Goal: Task Accomplishment & Management: Manage account settings

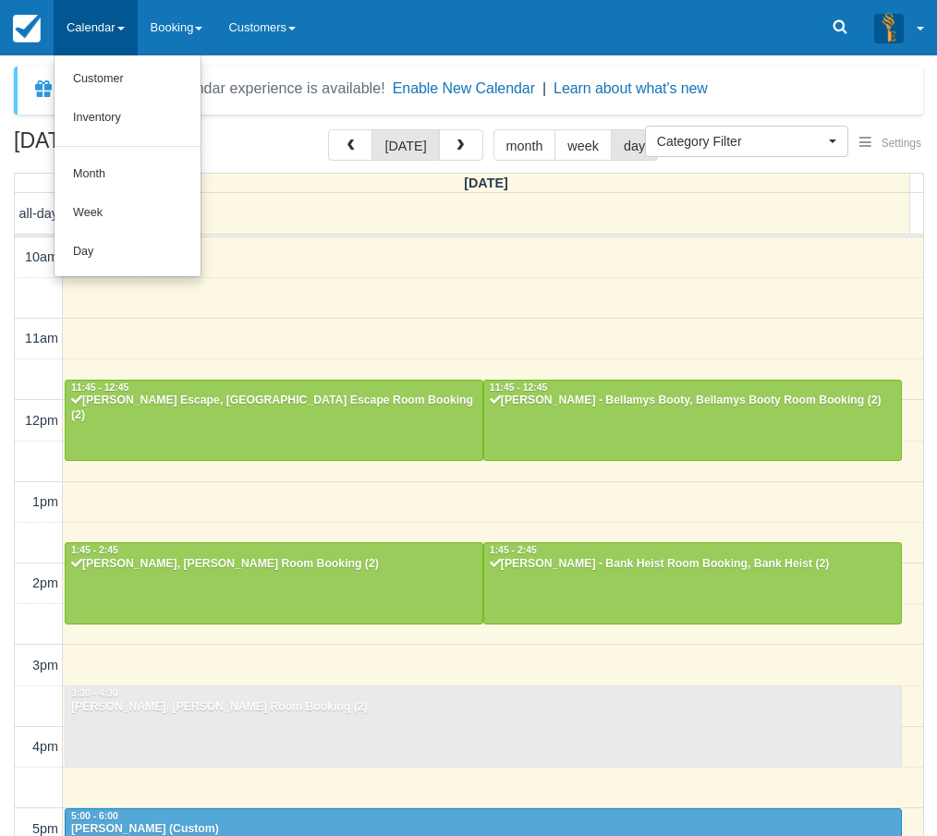
select select
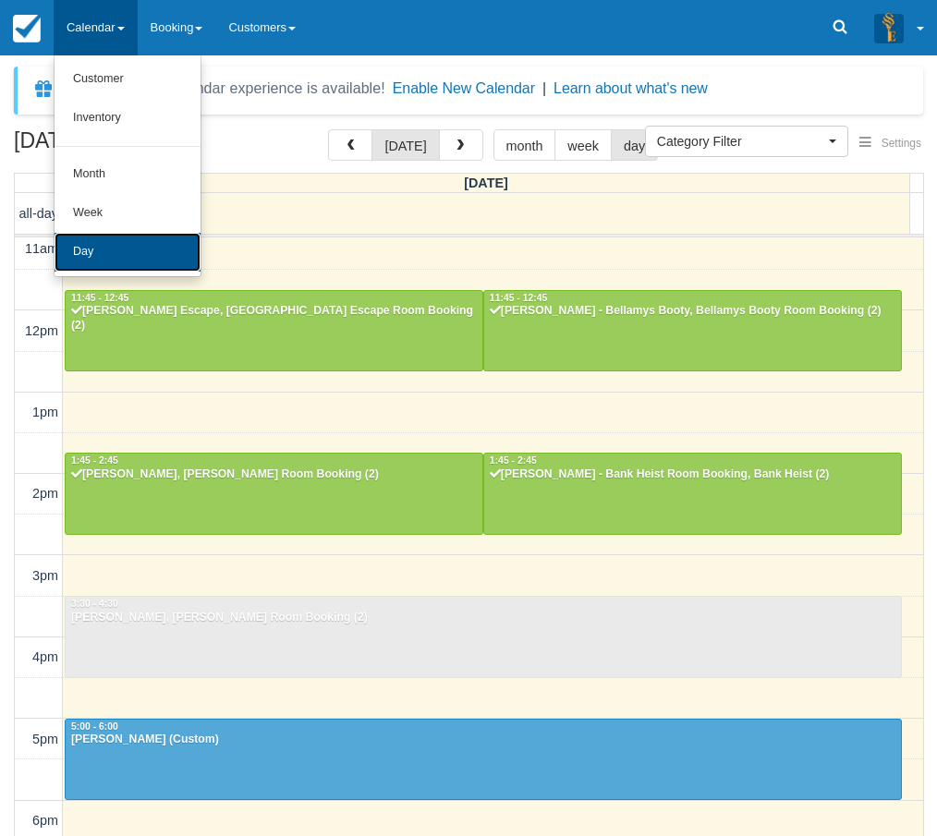
click at [92, 242] on link "Day" at bounding box center [128, 252] width 146 height 39
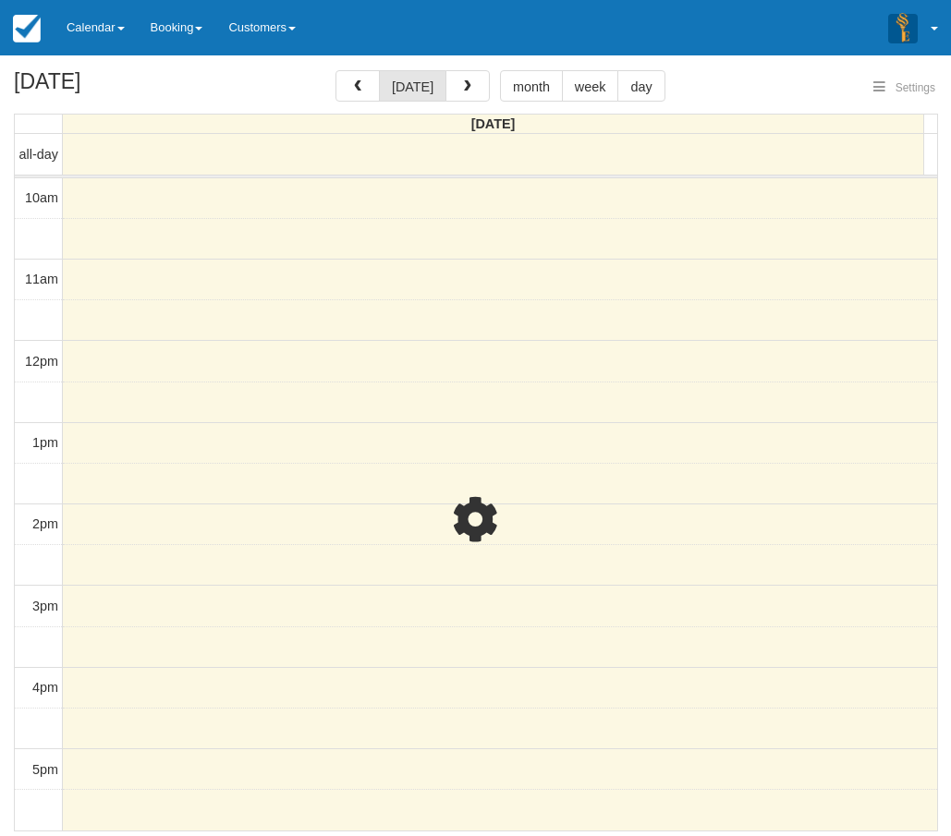
select select
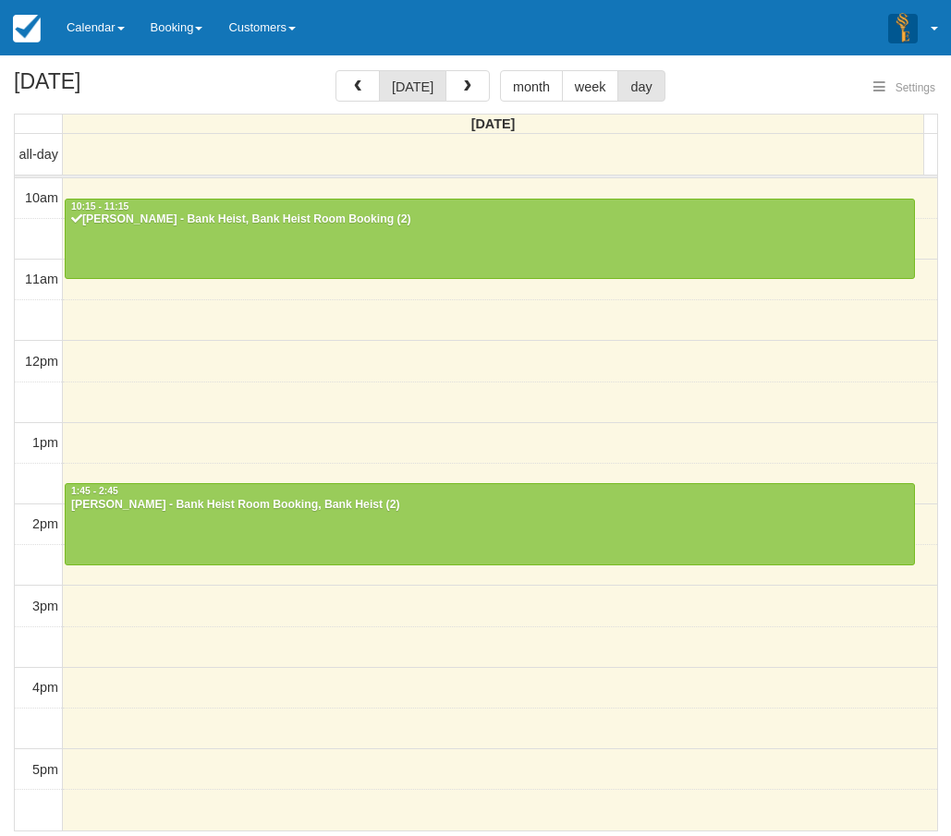
select select
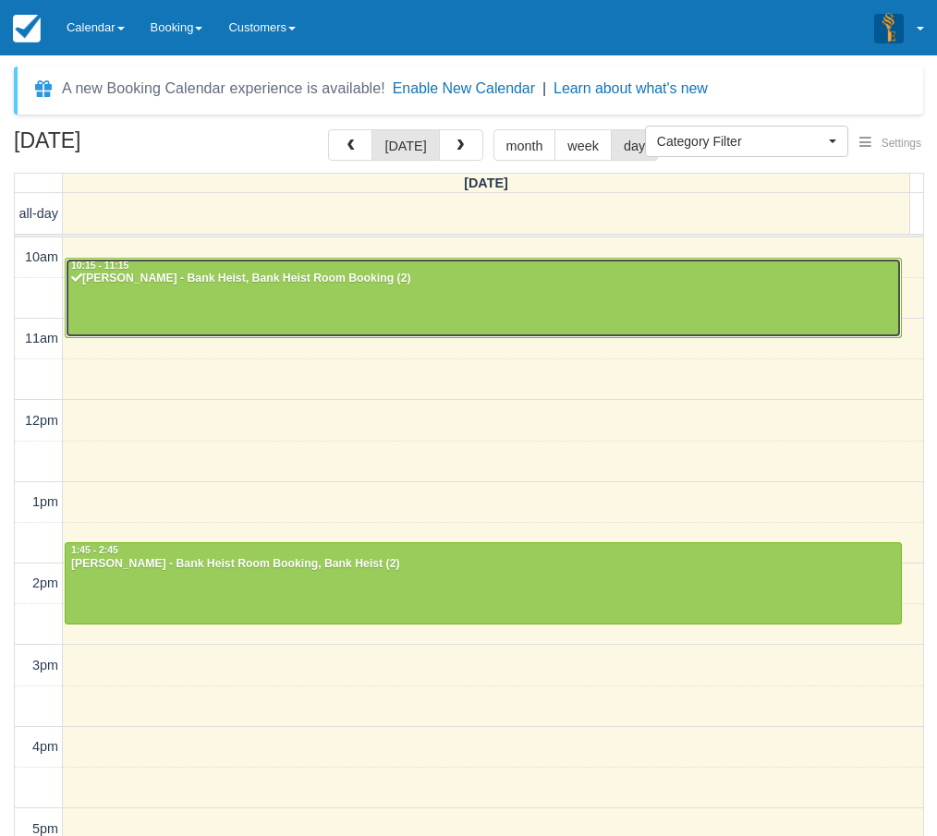
click at [225, 274] on div "[PERSON_NAME] - Bank Heist, Bank Heist Room Booking (2)" at bounding box center [483, 279] width 826 height 15
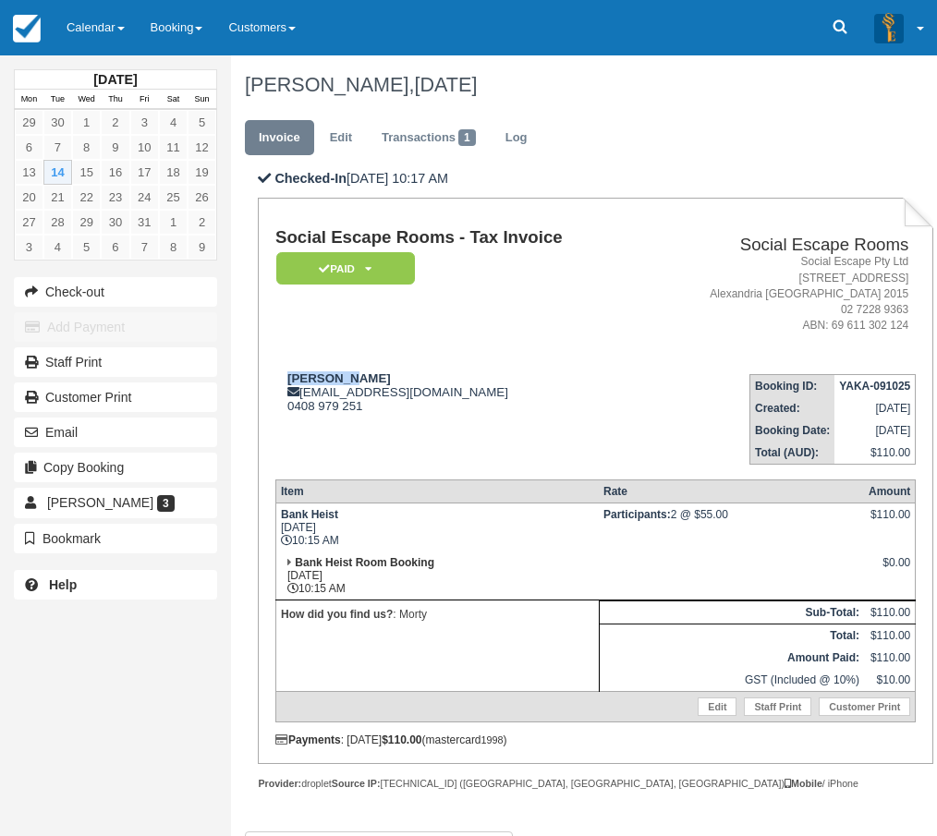
drag, startPoint x: 365, startPoint y: 374, endPoint x: 289, endPoint y: 371, distance: 75.9
click at [289, 371] on td "Wayne Wei waynewei007@hotmail.com 0408 979 251" at bounding box center [459, 411] width 368 height 105
copy strong "Wayne Wei"
click at [420, 386] on div "Wayne Wei waynewei007@hotmail.com 0408 979 251" at bounding box center [459, 392] width 368 height 42
click at [102, 32] on link "Calendar" at bounding box center [96, 27] width 84 height 55
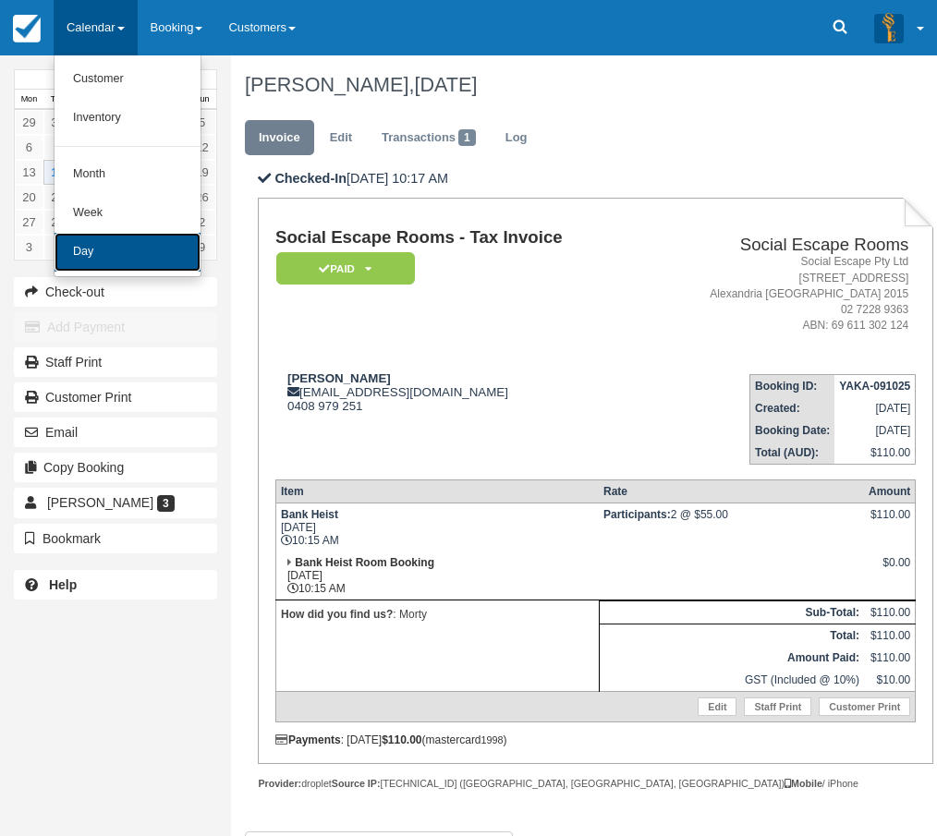
click at [93, 249] on link "Day" at bounding box center [128, 252] width 146 height 39
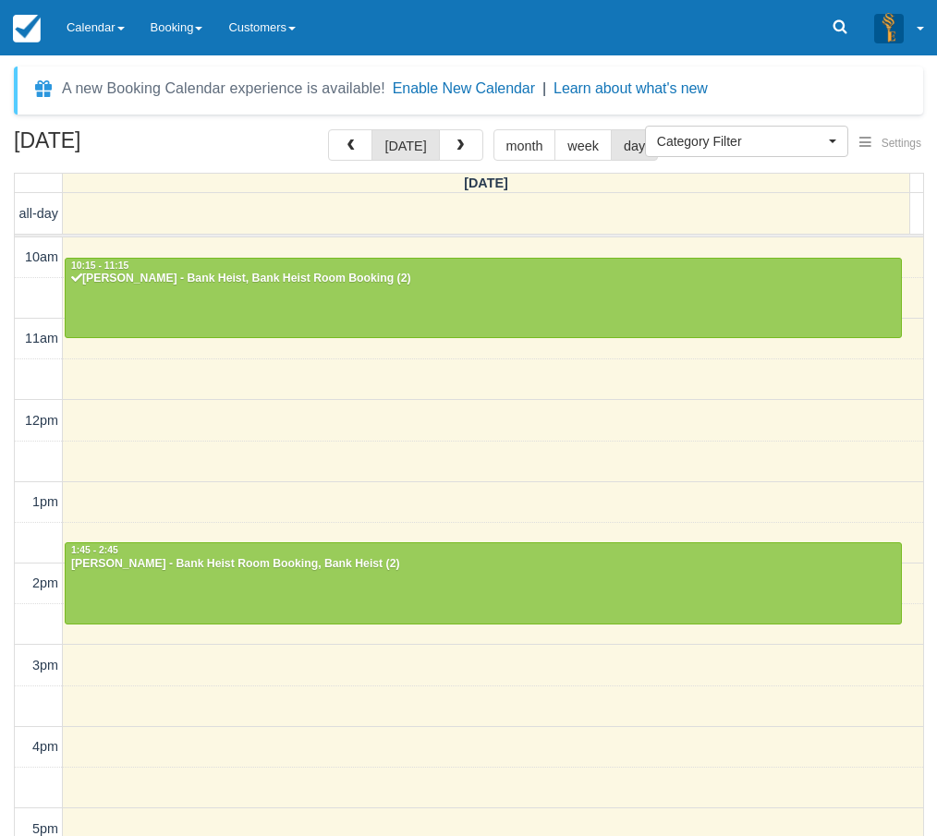
select select
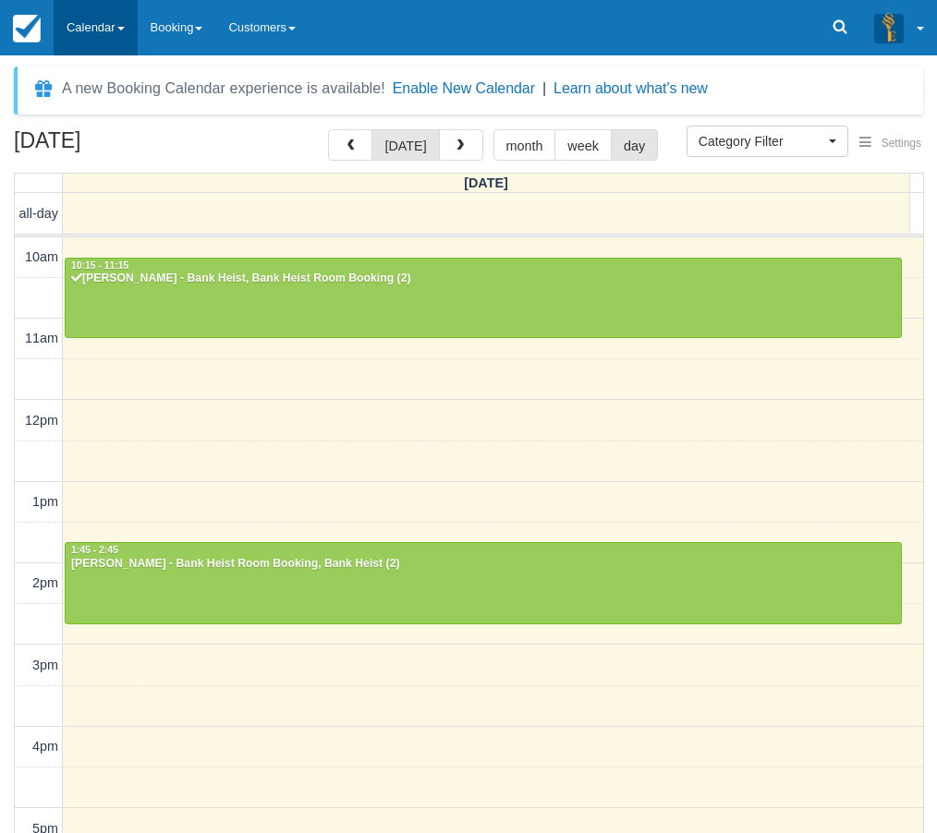
click at [95, 23] on link "Calendar" at bounding box center [96, 27] width 84 height 55
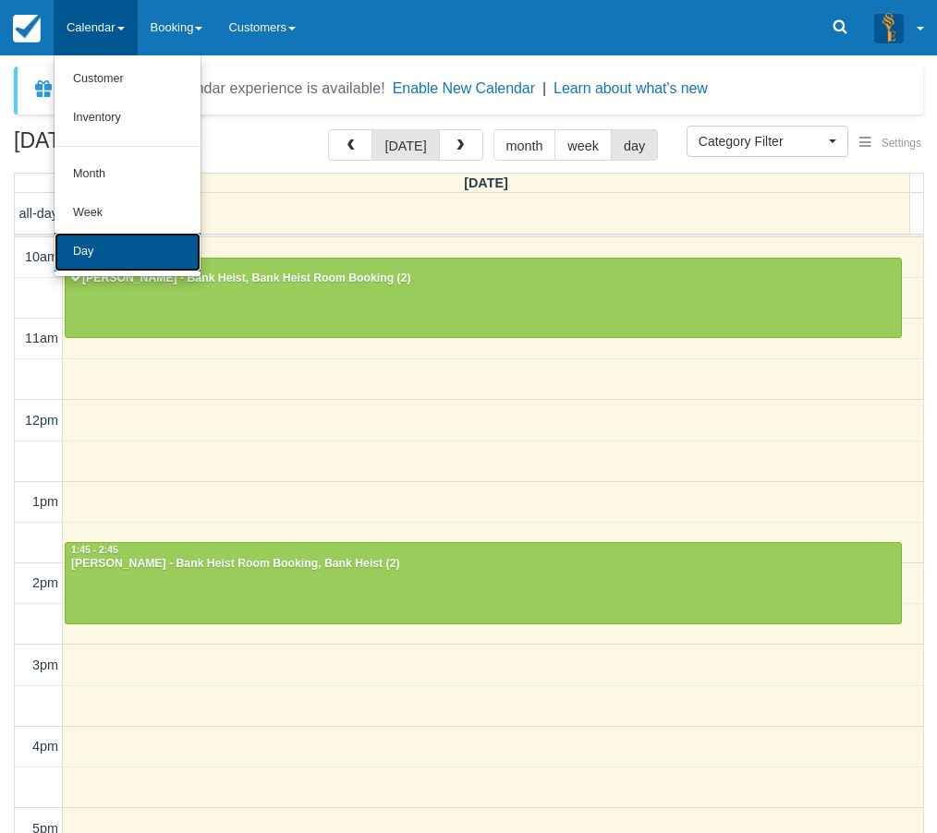
click at [115, 244] on link "Day" at bounding box center [128, 252] width 146 height 39
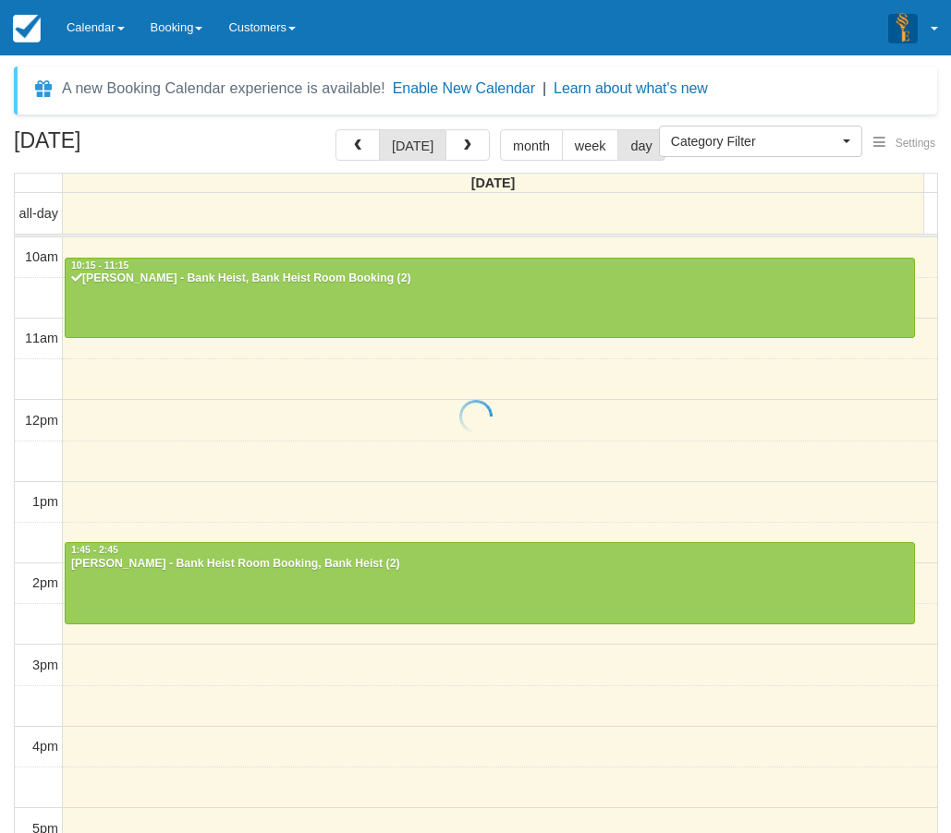
select select
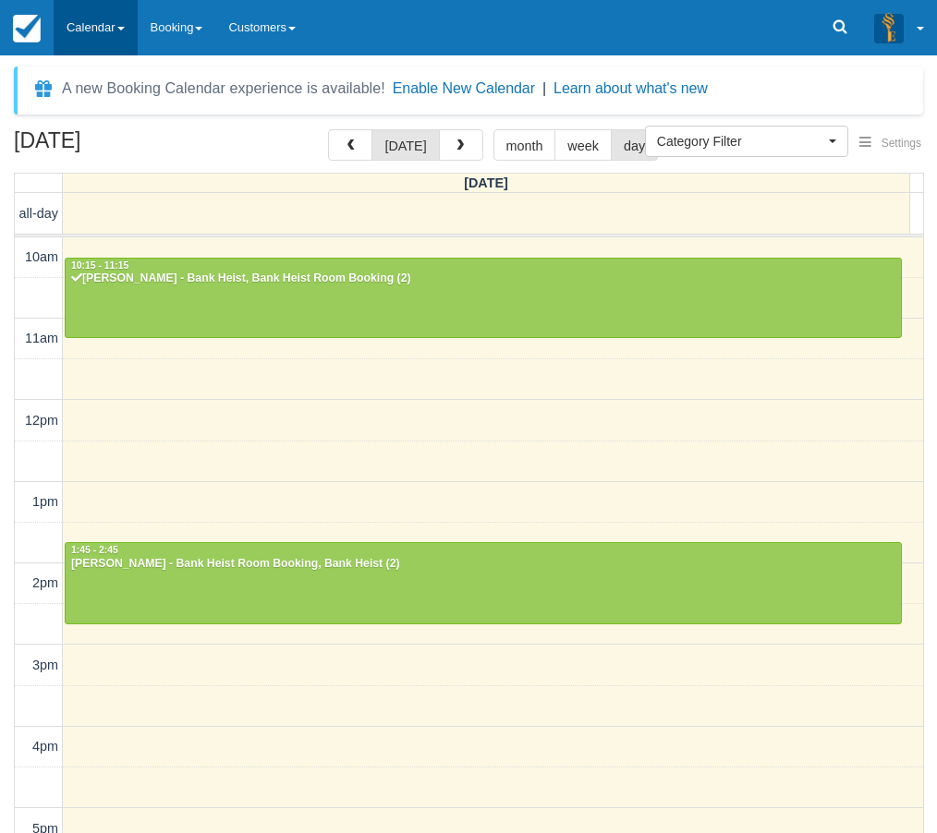
click at [119, 33] on link "Calendar" at bounding box center [96, 27] width 84 height 55
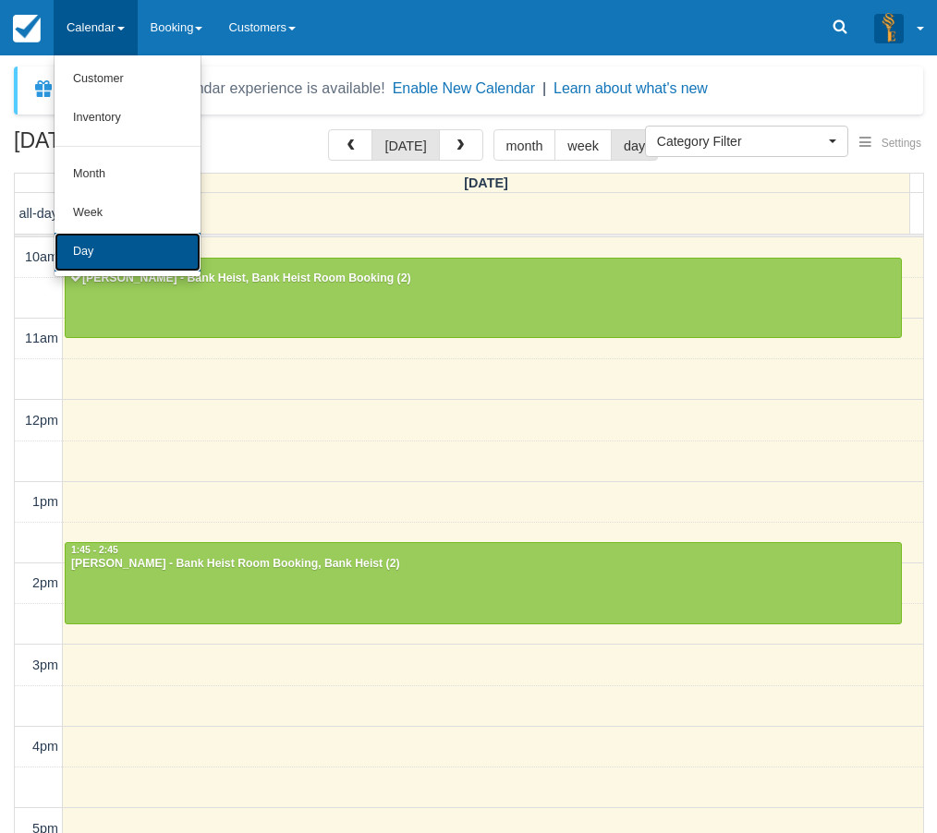
click at [114, 254] on link "Day" at bounding box center [128, 252] width 146 height 39
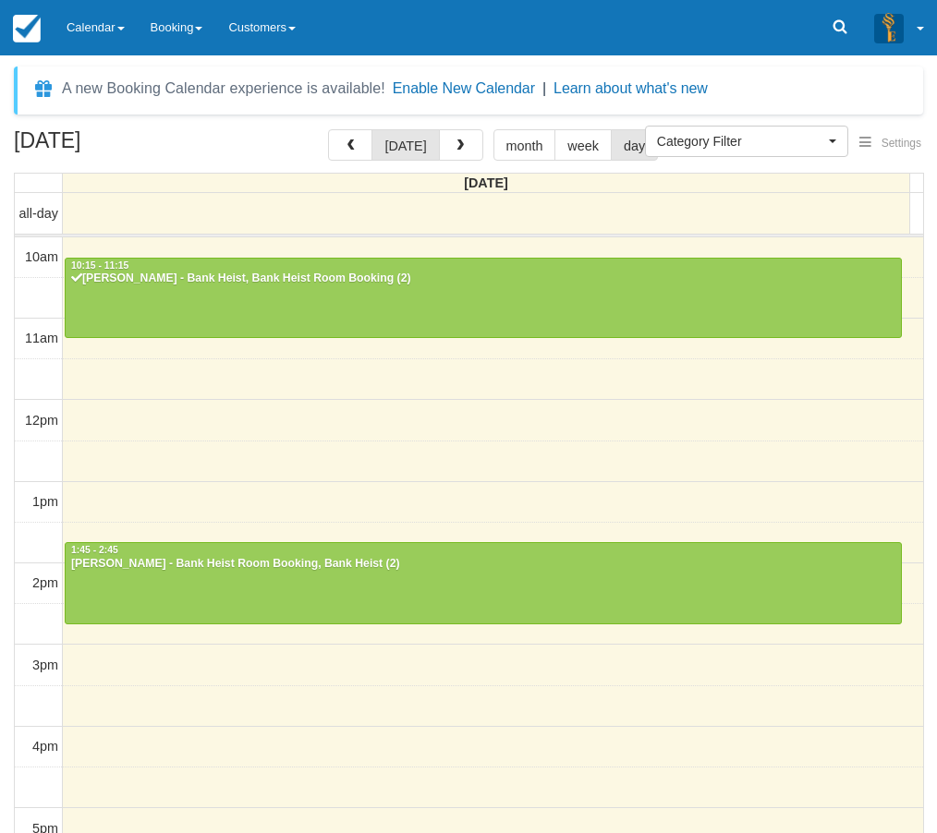
select select
click at [108, 45] on link "Calendar" at bounding box center [96, 27] width 84 height 55
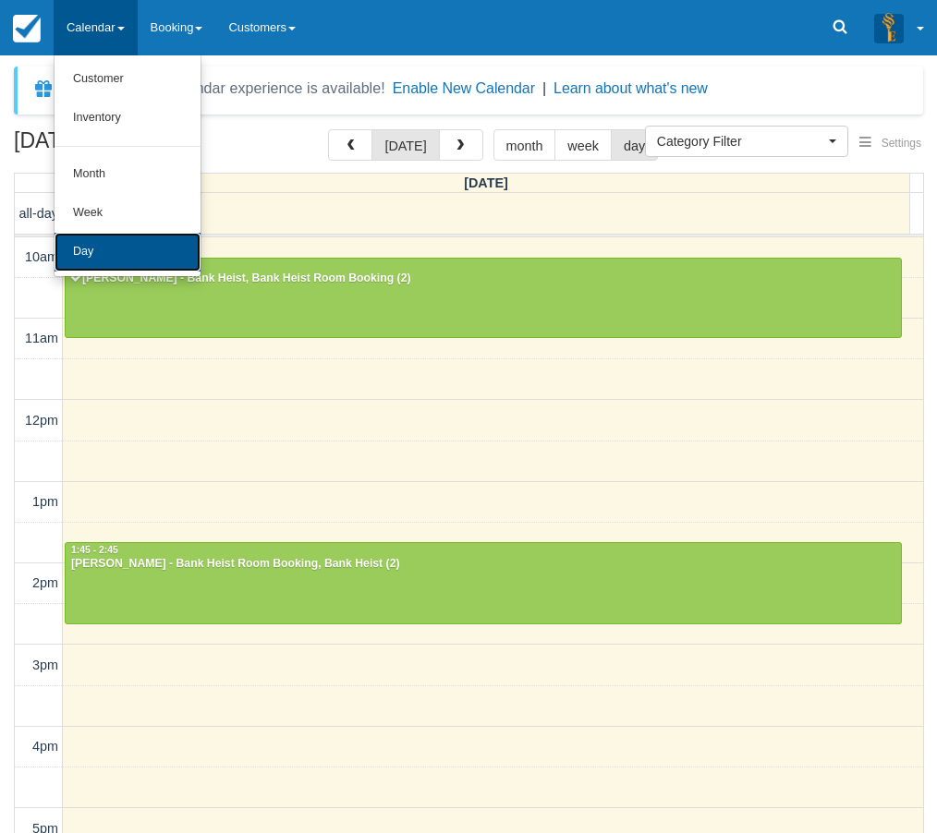
click at [99, 261] on link "Day" at bounding box center [128, 252] width 146 height 39
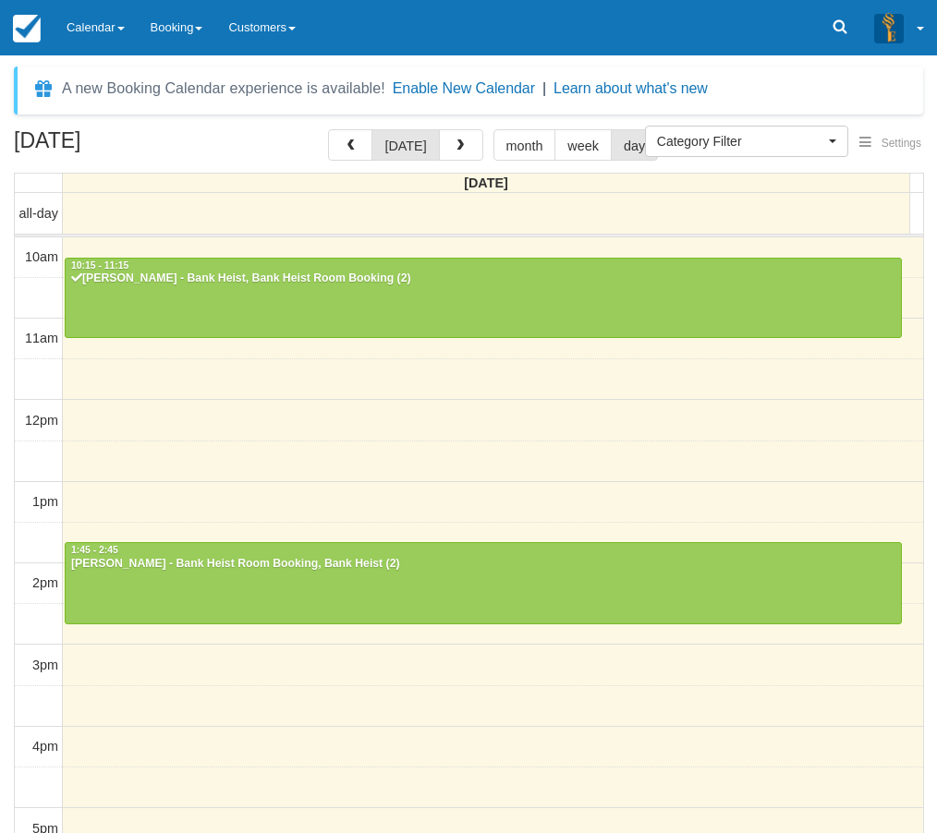
select select
click at [115, 26] on link "Calendar" at bounding box center [96, 27] width 84 height 55
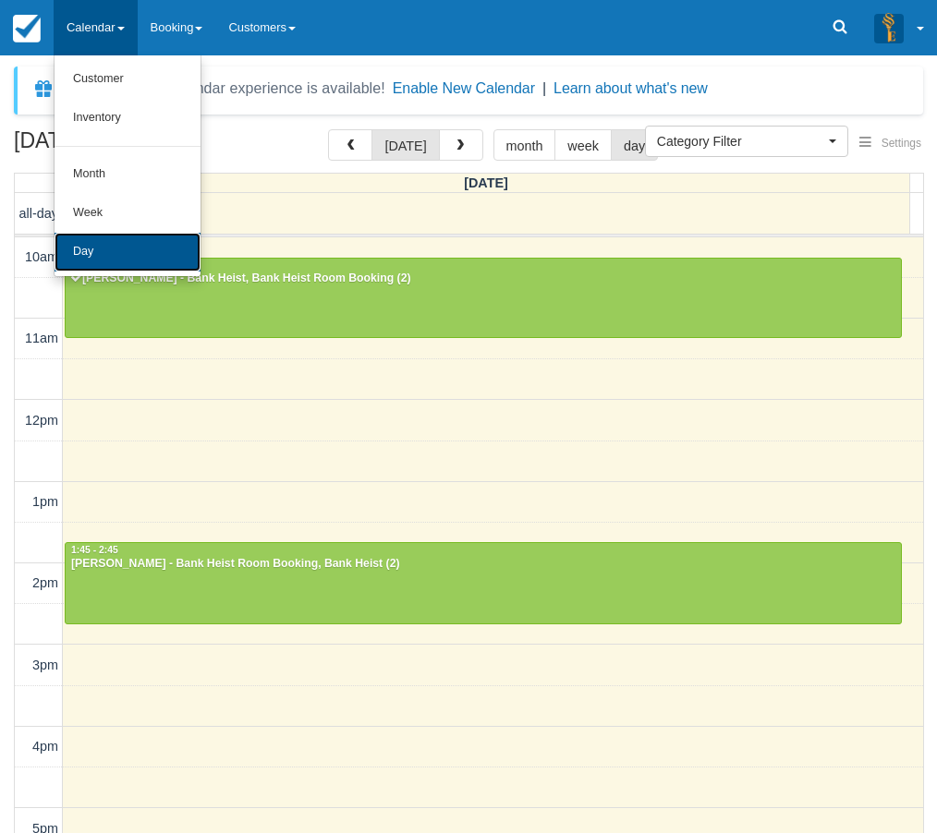
click at [110, 265] on link "Day" at bounding box center [128, 252] width 146 height 39
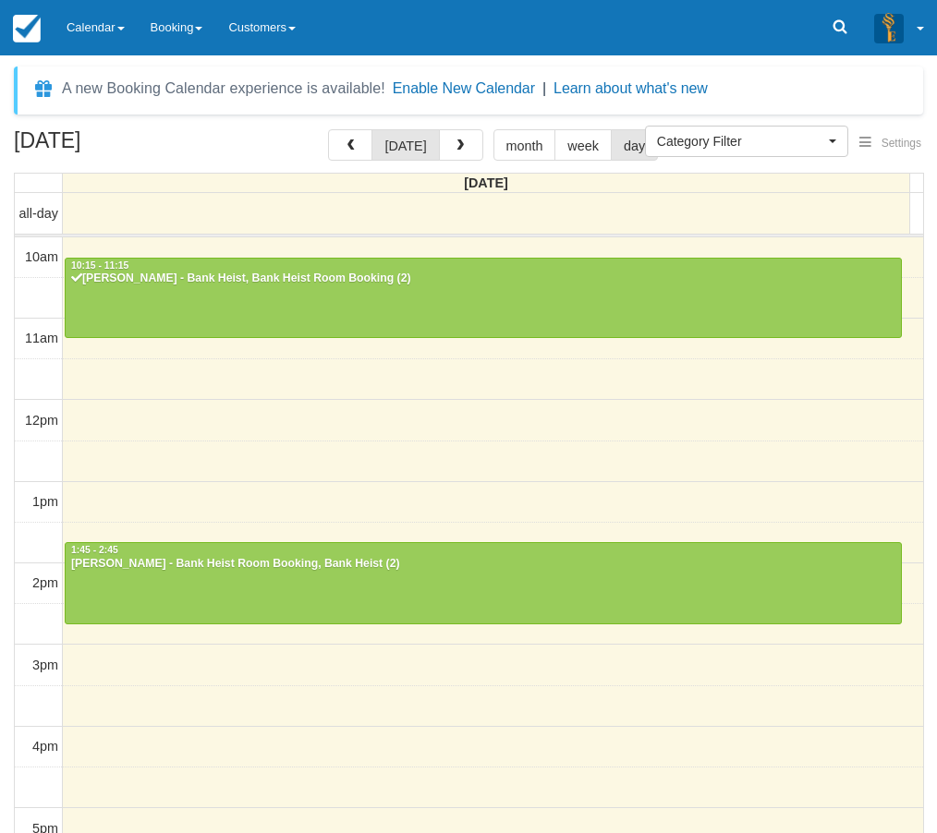
select select
